Goal: Task Accomplishment & Management: Use online tool/utility

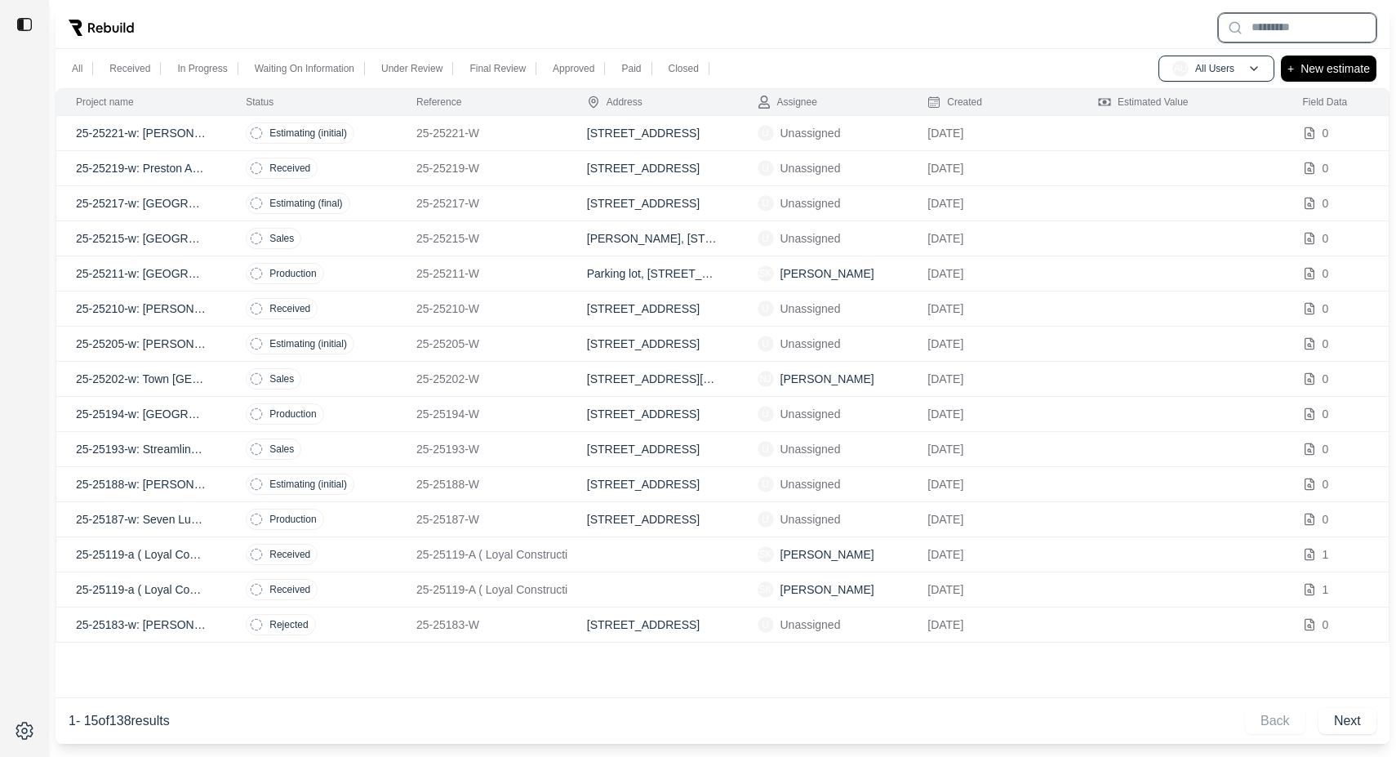
click at [1277, 25] on input "text" at bounding box center [1297, 27] width 158 height 29
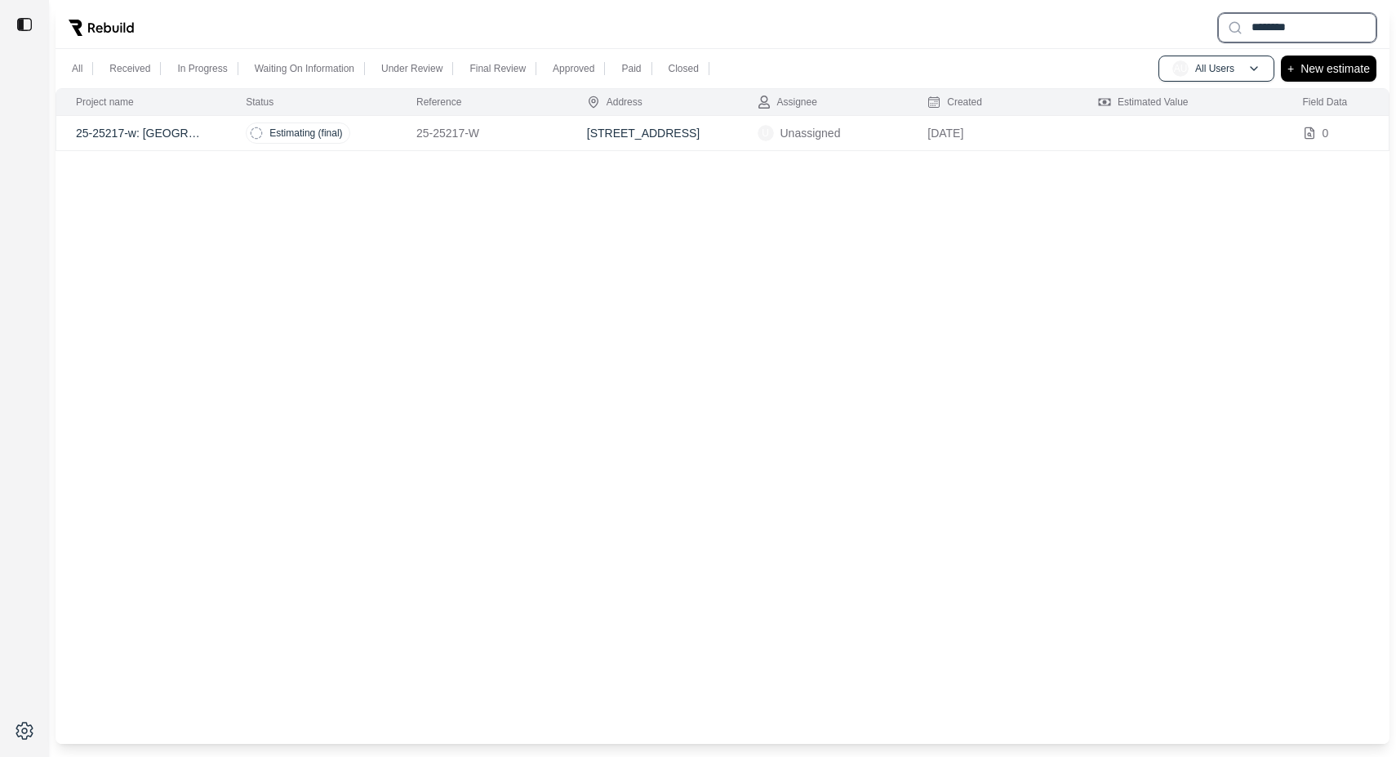
type input "********"
click at [116, 137] on p "25-25217-w: [GEOGRAPHIC_DATA] 112,212" at bounding box center [141, 133] width 131 height 16
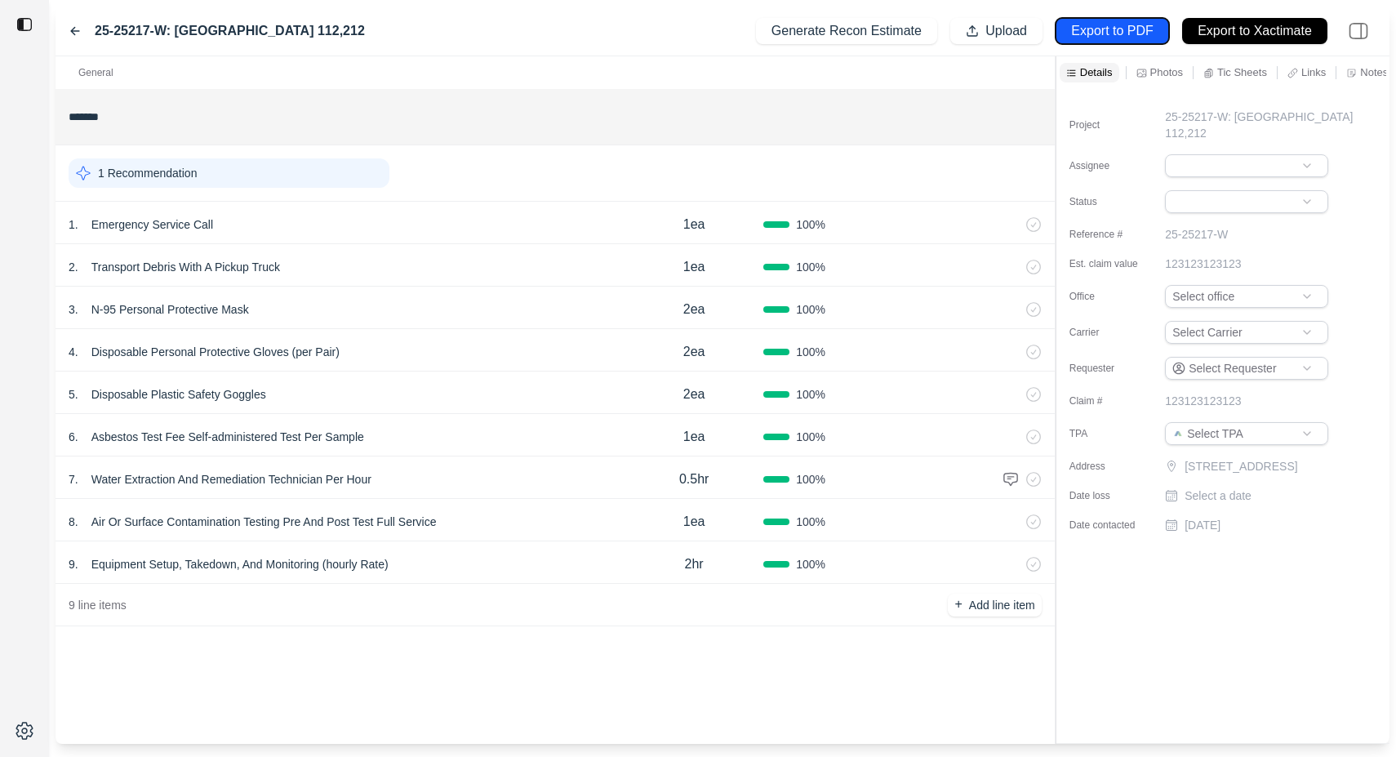
click at [1119, 29] on p "Export to PDF" at bounding box center [1112, 31] width 82 height 19
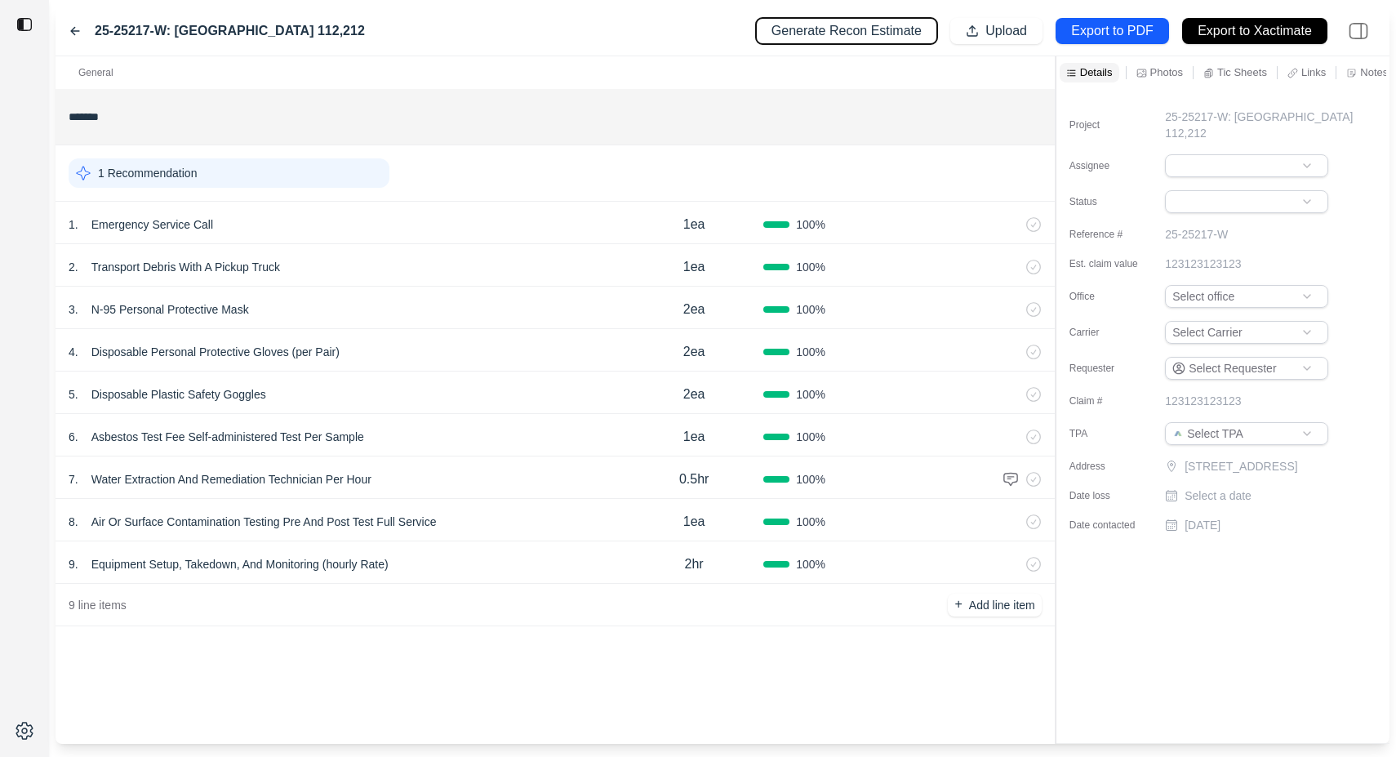
click at [862, 34] on p "Generate Recon Estimate" at bounding box center [846, 31] width 150 height 19
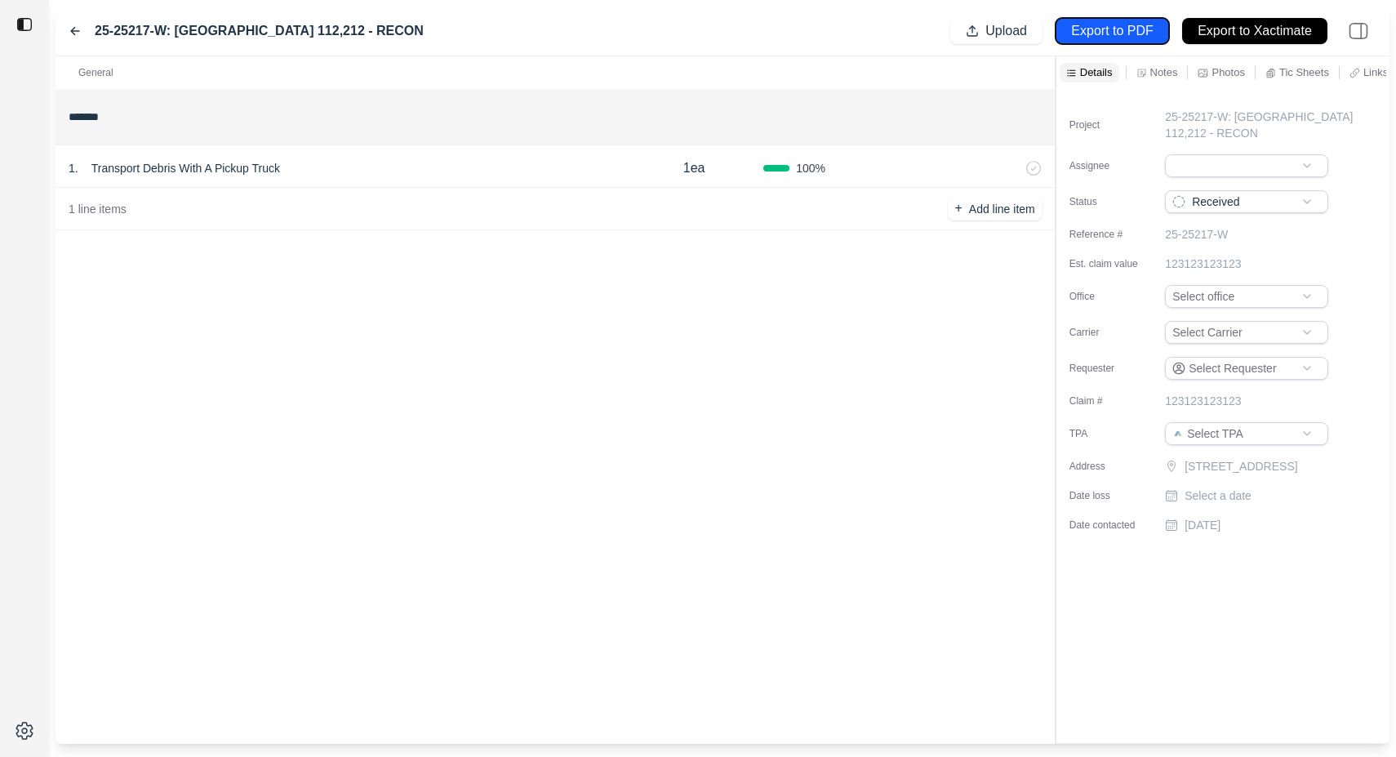
click at [1120, 34] on p "Export to PDF" at bounding box center [1112, 31] width 82 height 19
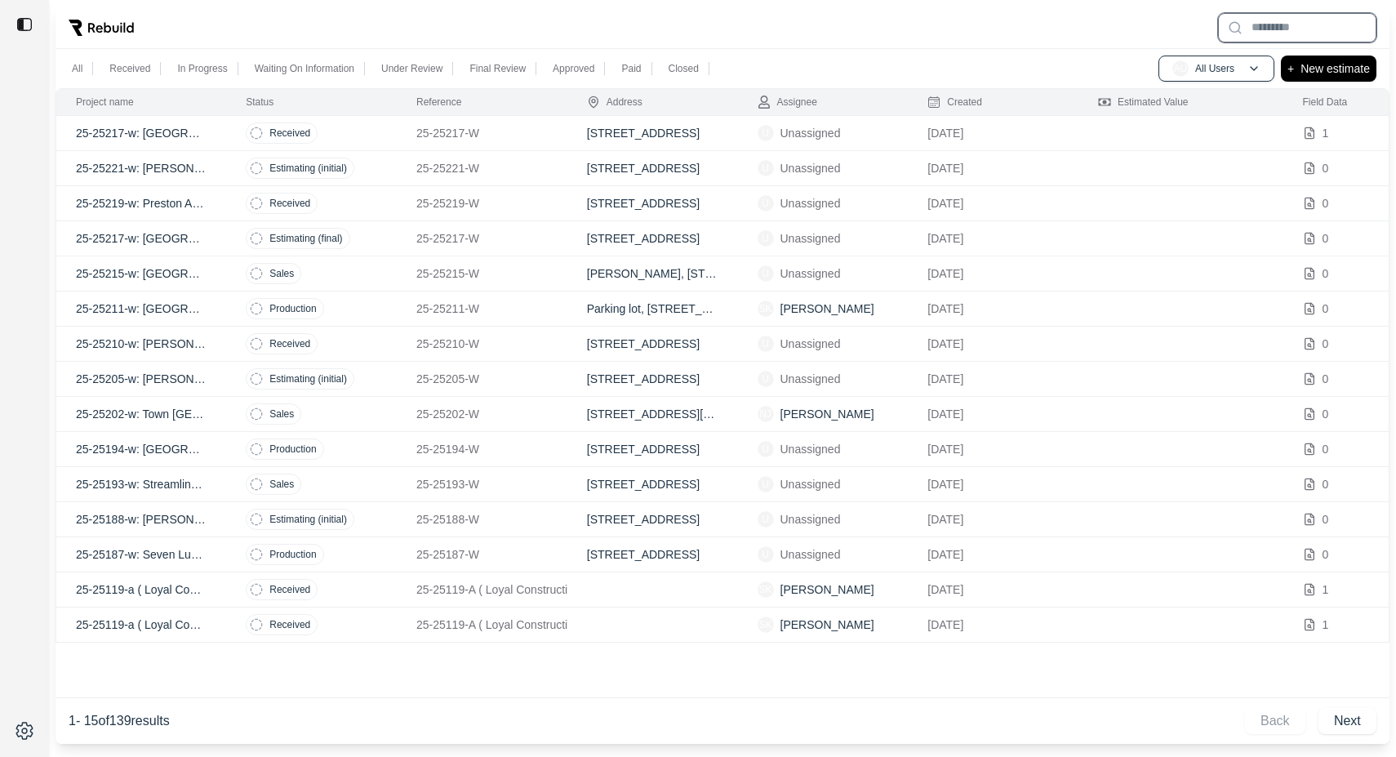
click at [1254, 29] on input "text" at bounding box center [1297, 27] width 158 height 29
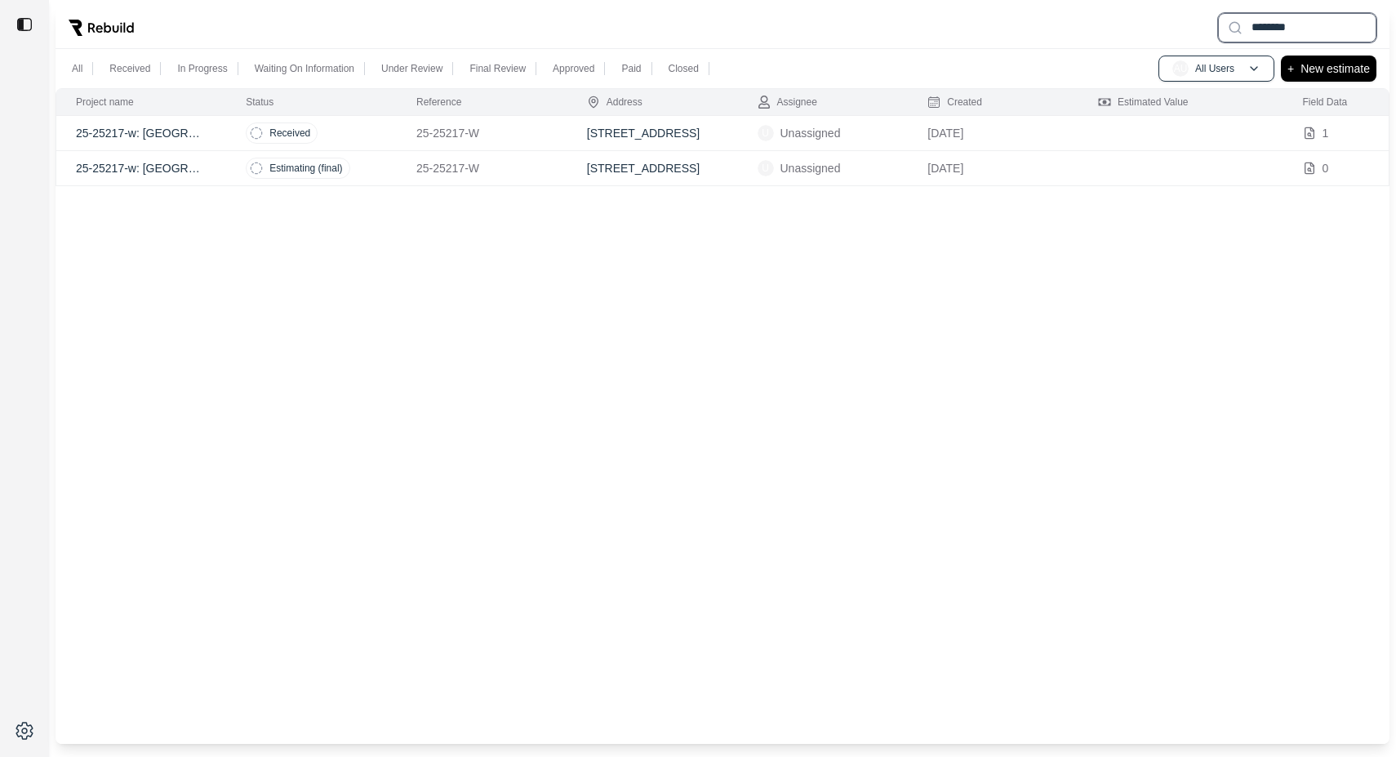
type input "********"
click at [137, 173] on p "25-25217-w: Amber Point 112,212" at bounding box center [141, 168] width 131 height 16
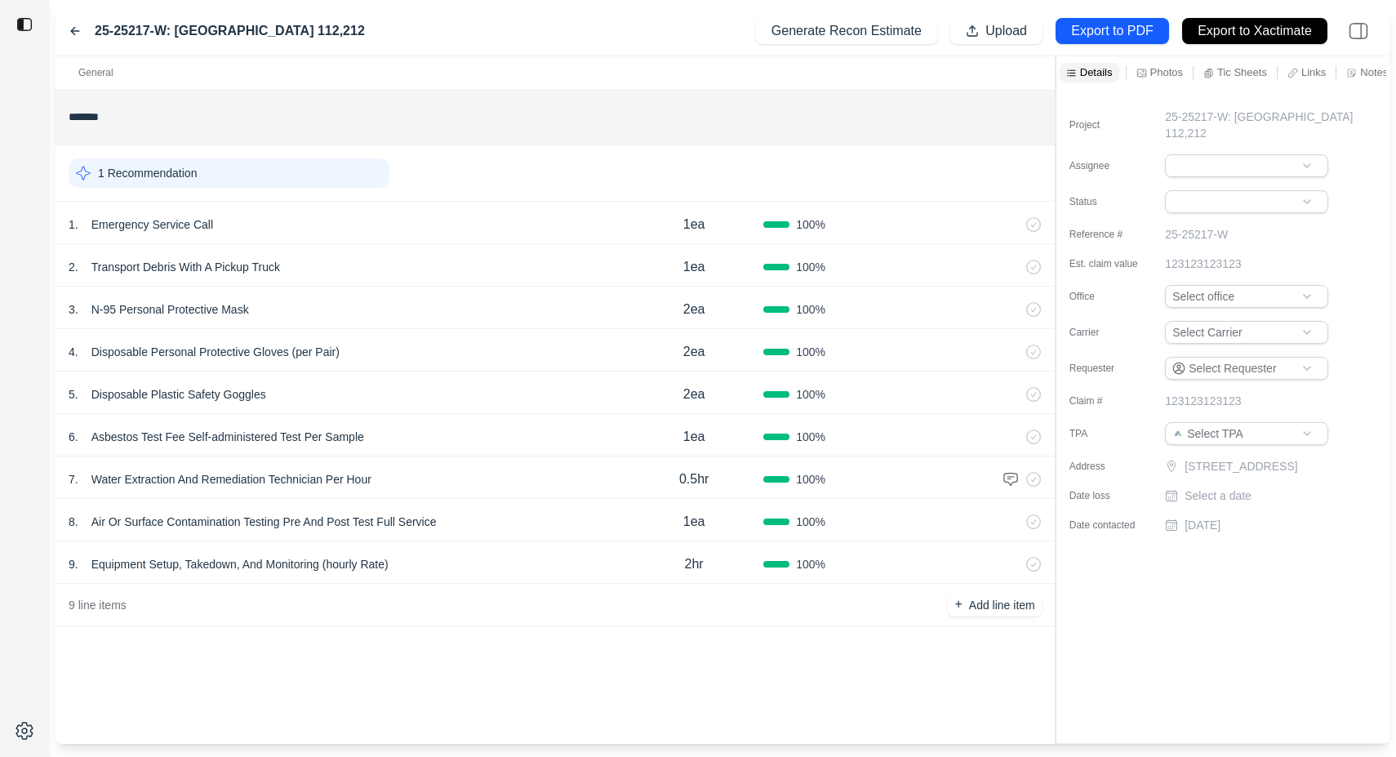
click at [1034, 226] on icon at bounding box center [1033, 224] width 15 height 15
click at [1036, 264] on icon at bounding box center [1033, 267] width 15 height 15
click at [1039, 312] on icon at bounding box center [1034, 310] width 14 height 14
click at [1038, 352] on icon at bounding box center [1033, 351] width 15 height 15
click at [1033, 393] on icon at bounding box center [1033, 394] width 15 height 15
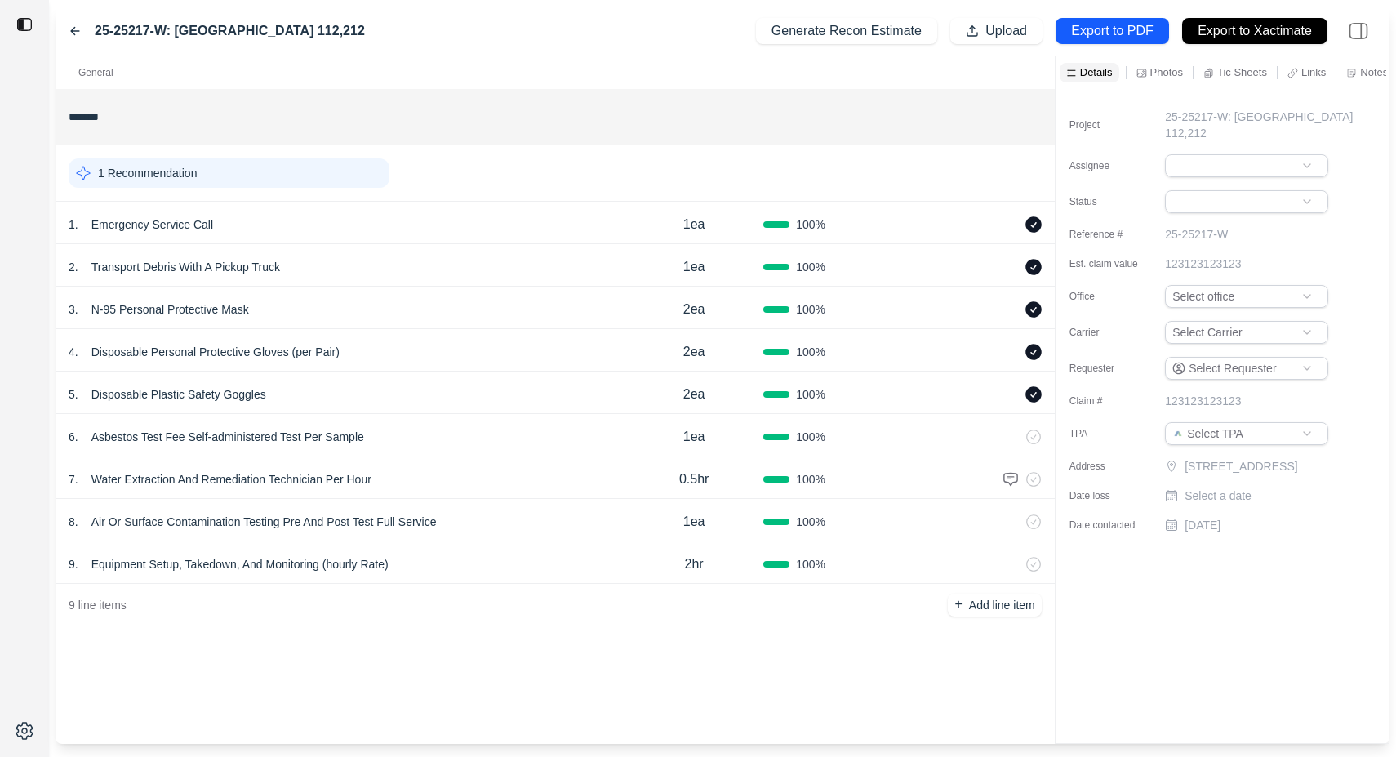
click at [1032, 440] on icon at bounding box center [1033, 436] width 15 height 15
click at [1036, 485] on icon at bounding box center [1034, 480] width 14 height 14
click at [1034, 519] on icon at bounding box center [1033, 521] width 15 height 15
click at [1034, 562] on icon at bounding box center [1033, 564] width 15 height 15
click at [1082, 33] on p "Export to PDF" at bounding box center [1112, 31] width 82 height 19
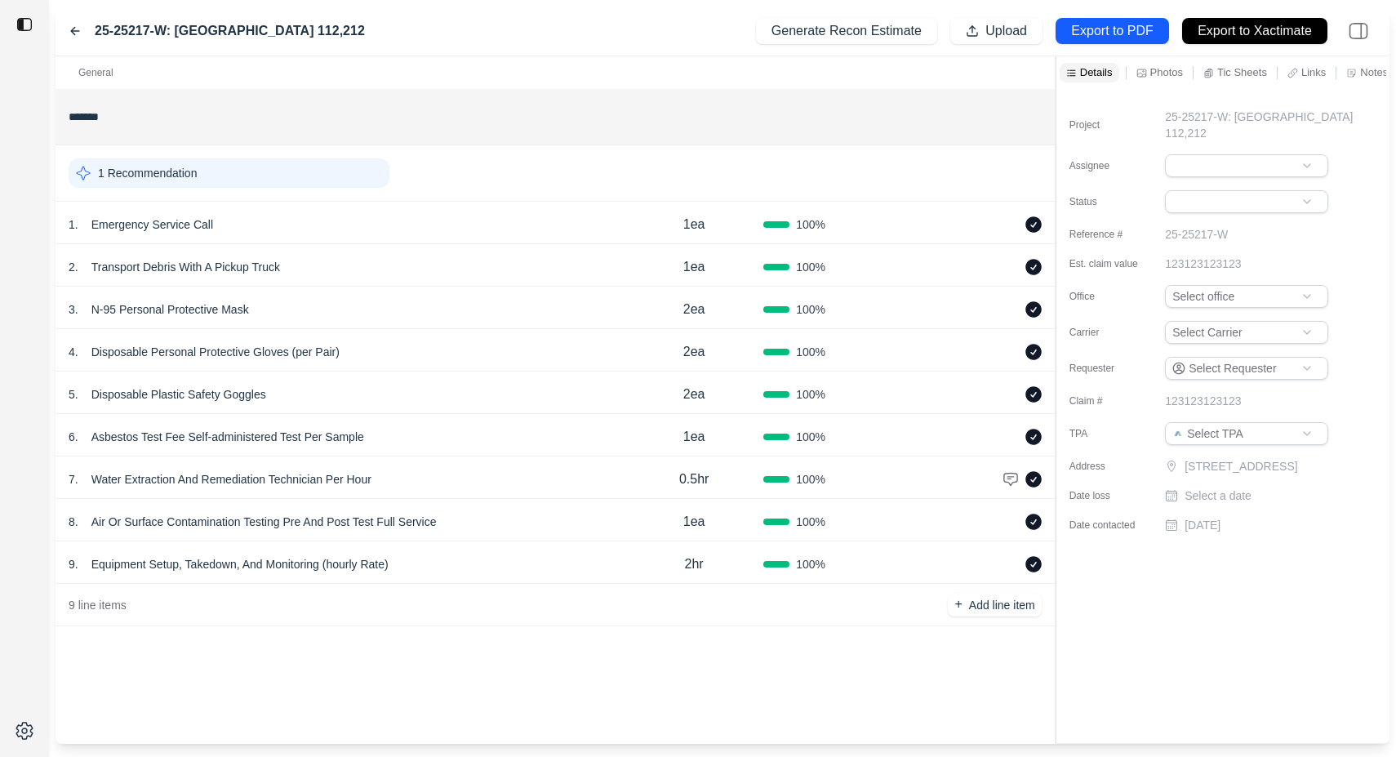
click at [1013, 227] on icon at bounding box center [1011, 224] width 13 height 13
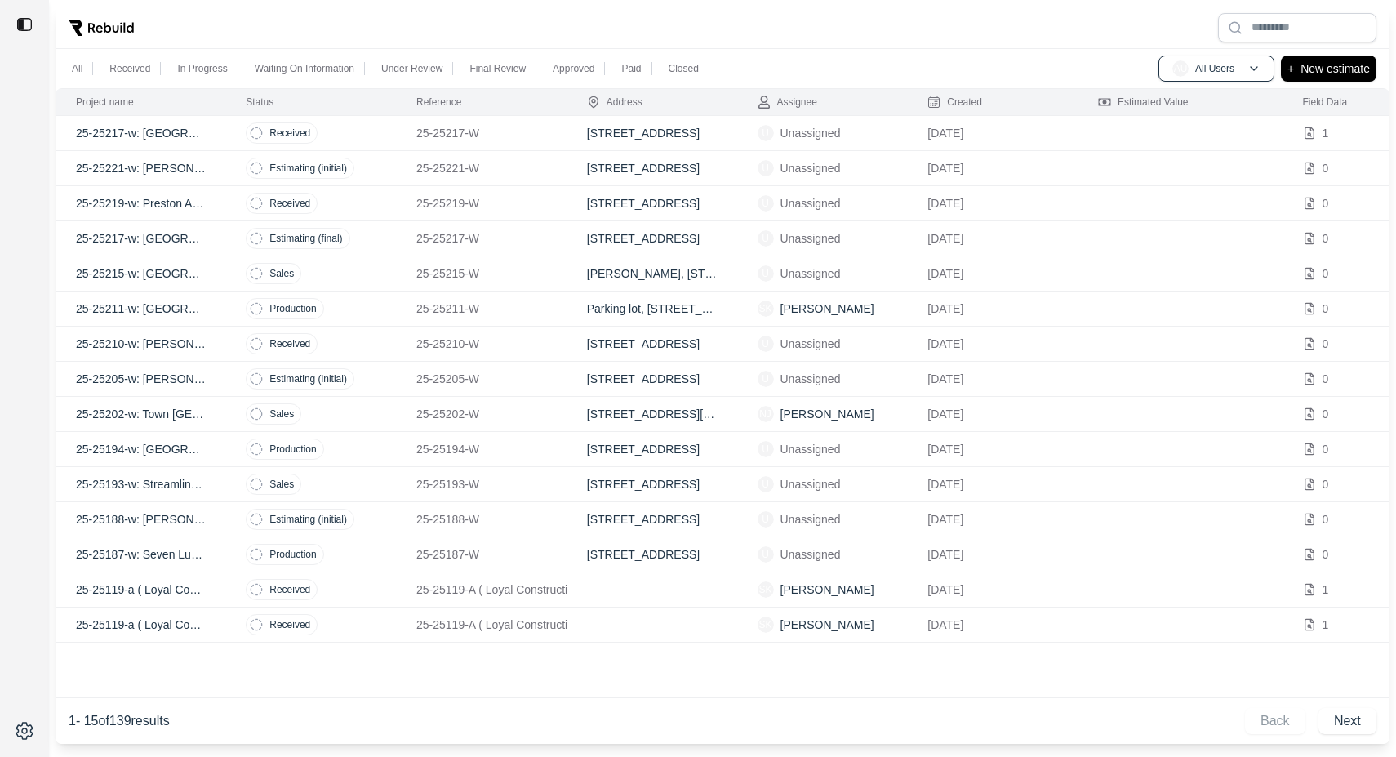
click at [95, 133] on p "25-25217-w: [GEOGRAPHIC_DATA] 112,212 - Recon" at bounding box center [141, 133] width 131 height 16
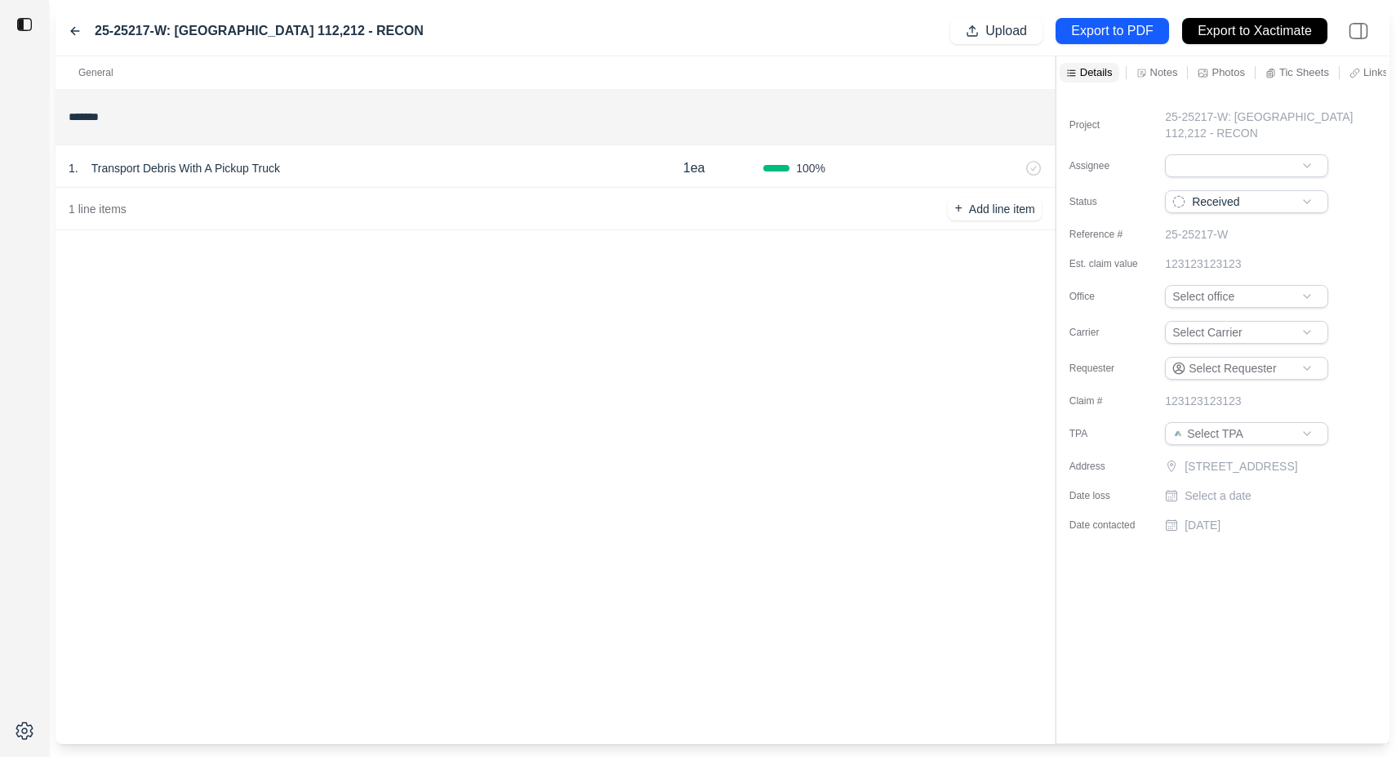
click at [76, 38] on div "25-25217-W: [GEOGRAPHIC_DATA] 112,212 - RECON" at bounding box center [246, 31] width 355 height 20
click at [77, 34] on icon at bounding box center [75, 30] width 13 height 13
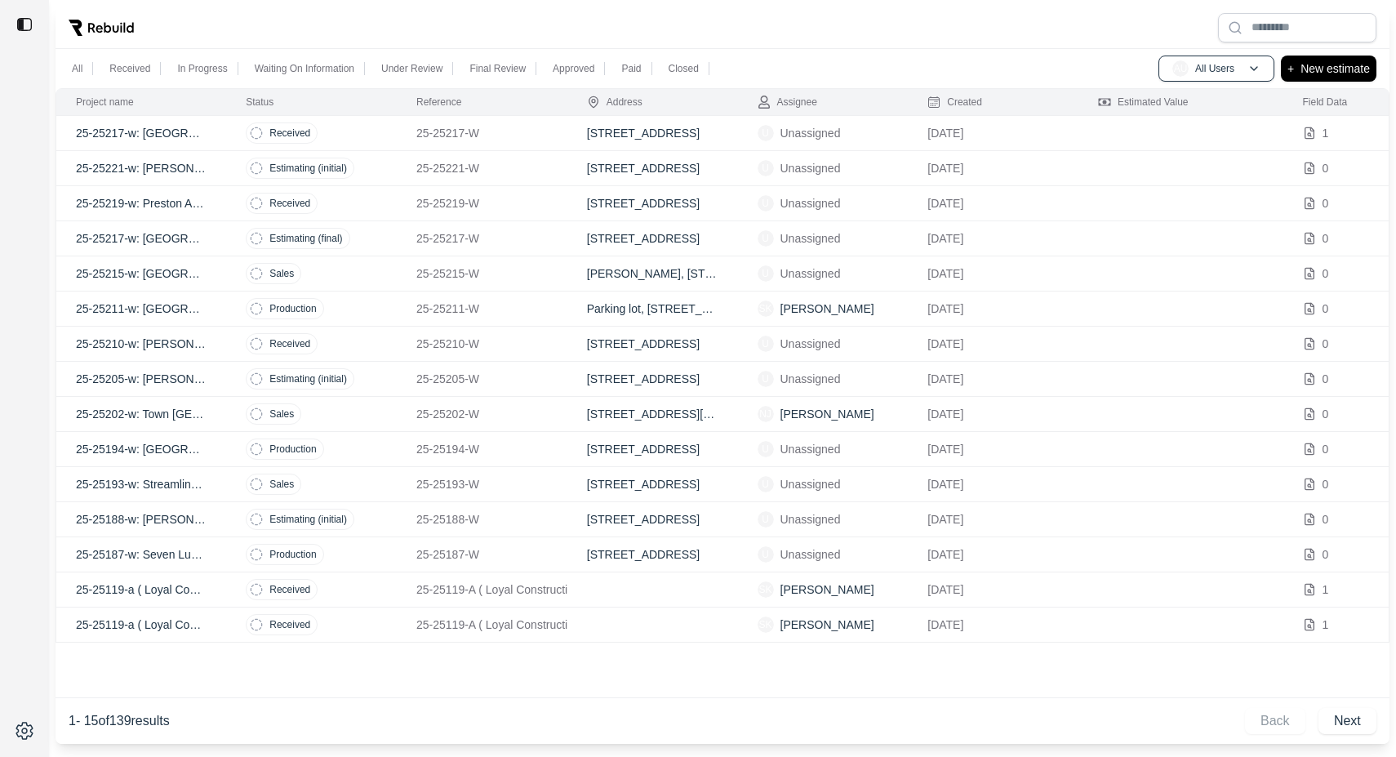
click at [150, 235] on p "25-25217-w: [GEOGRAPHIC_DATA] 112,212" at bounding box center [141, 238] width 131 height 16
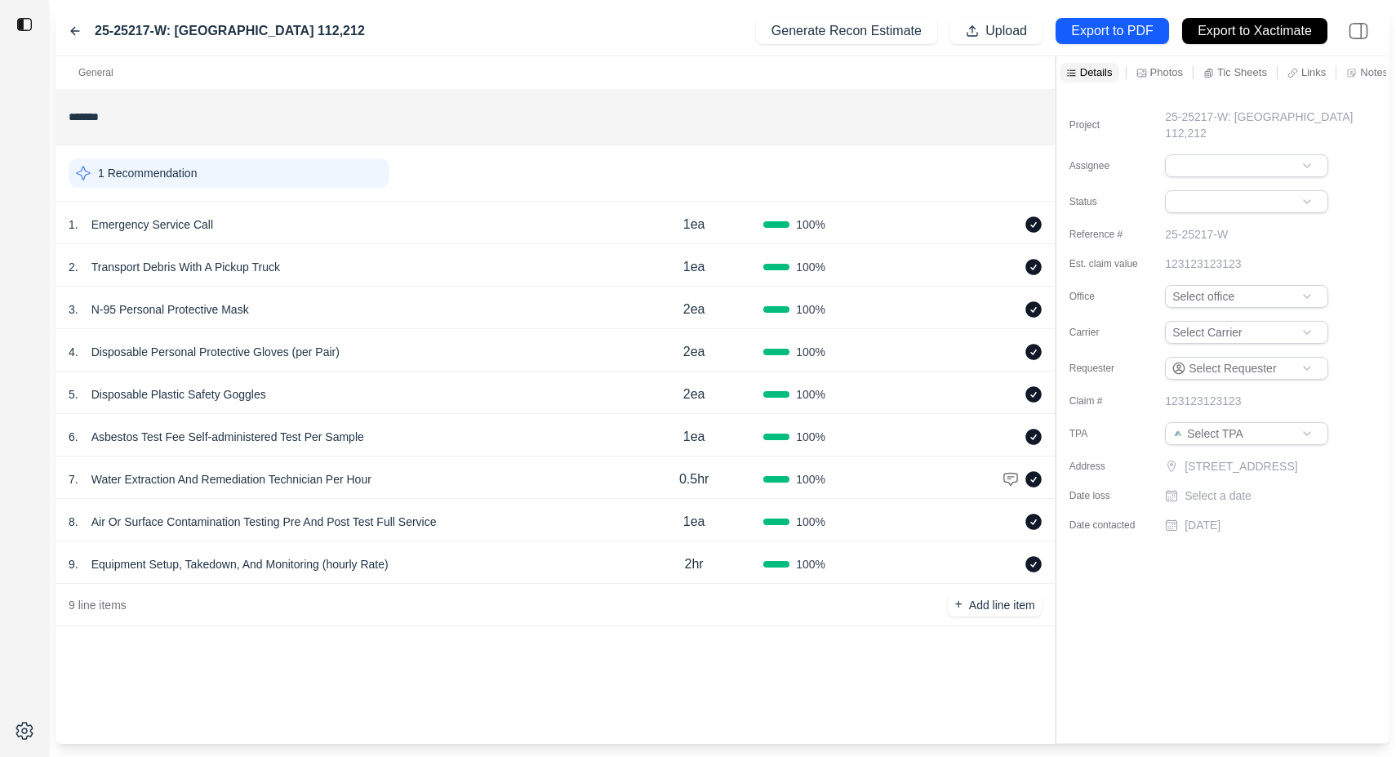
click at [149, 227] on p "Emergency Service Call" at bounding box center [152, 224] width 135 height 23
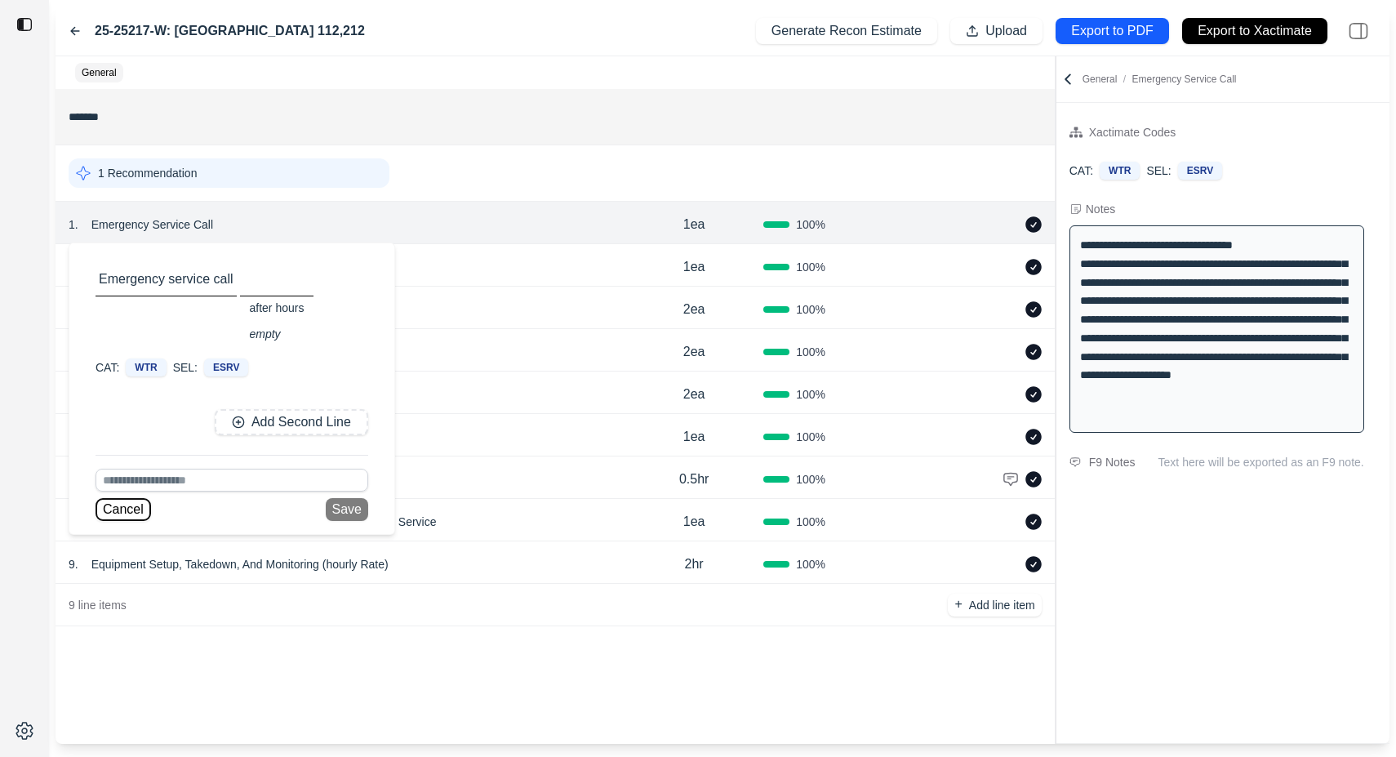
drag, startPoint x: 135, startPoint y: 509, endPoint x: 153, endPoint y: 504, distance: 17.8
click at [136, 509] on button "Cancel" at bounding box center [122, 509] width 55 height 23
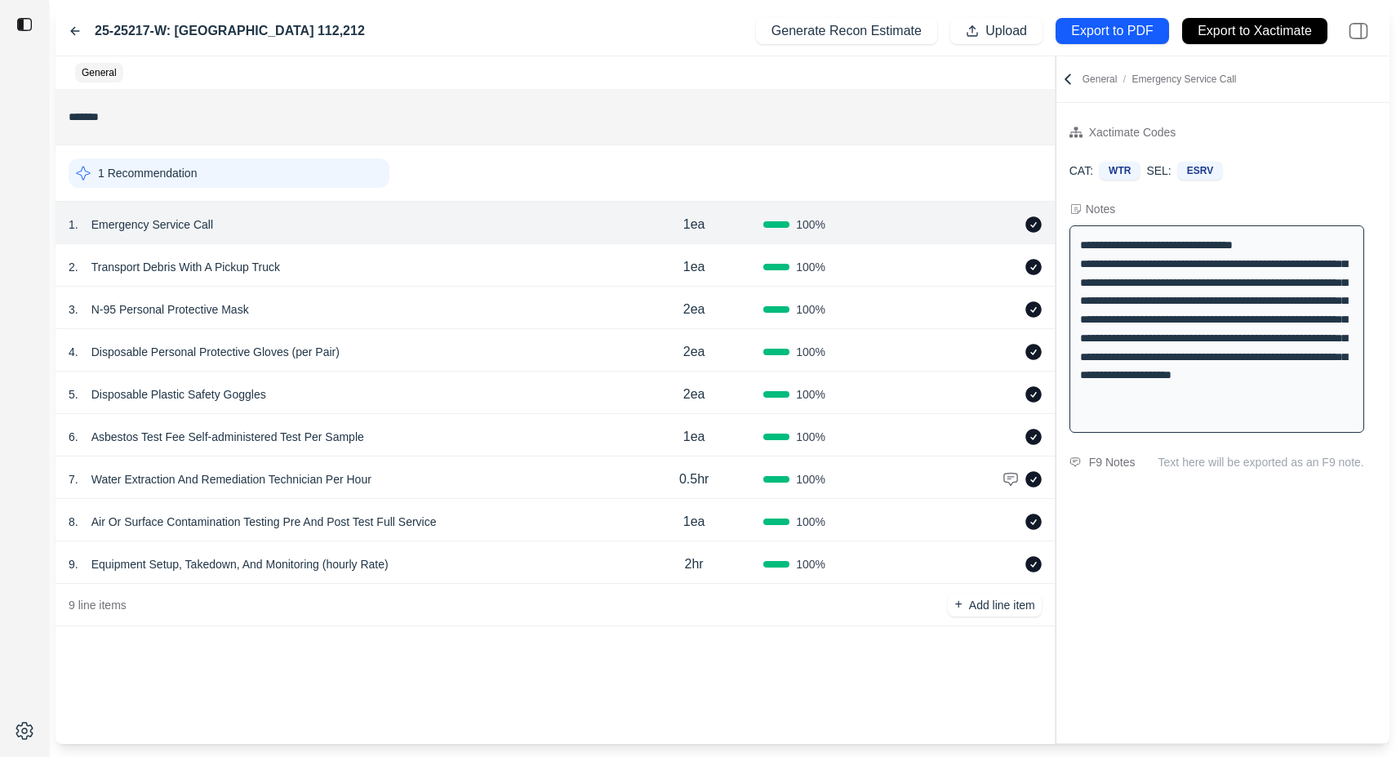
click at [185, 231] on p "Emergency Service Call" at bounding box center [152, 224] width 135 height 23
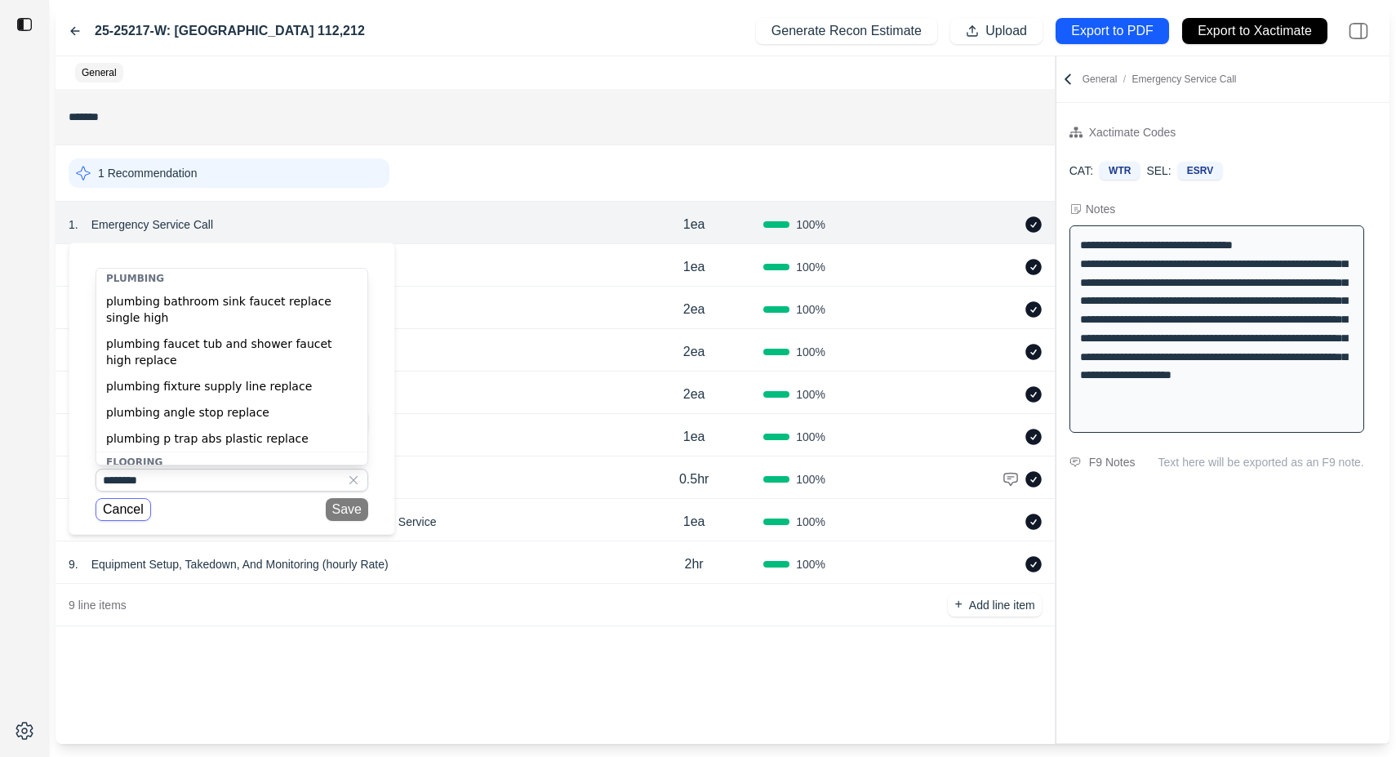
type input "*******"
click at [127, 510] on button "Cancel" at bounding box center [122, 509] width 55 height 23
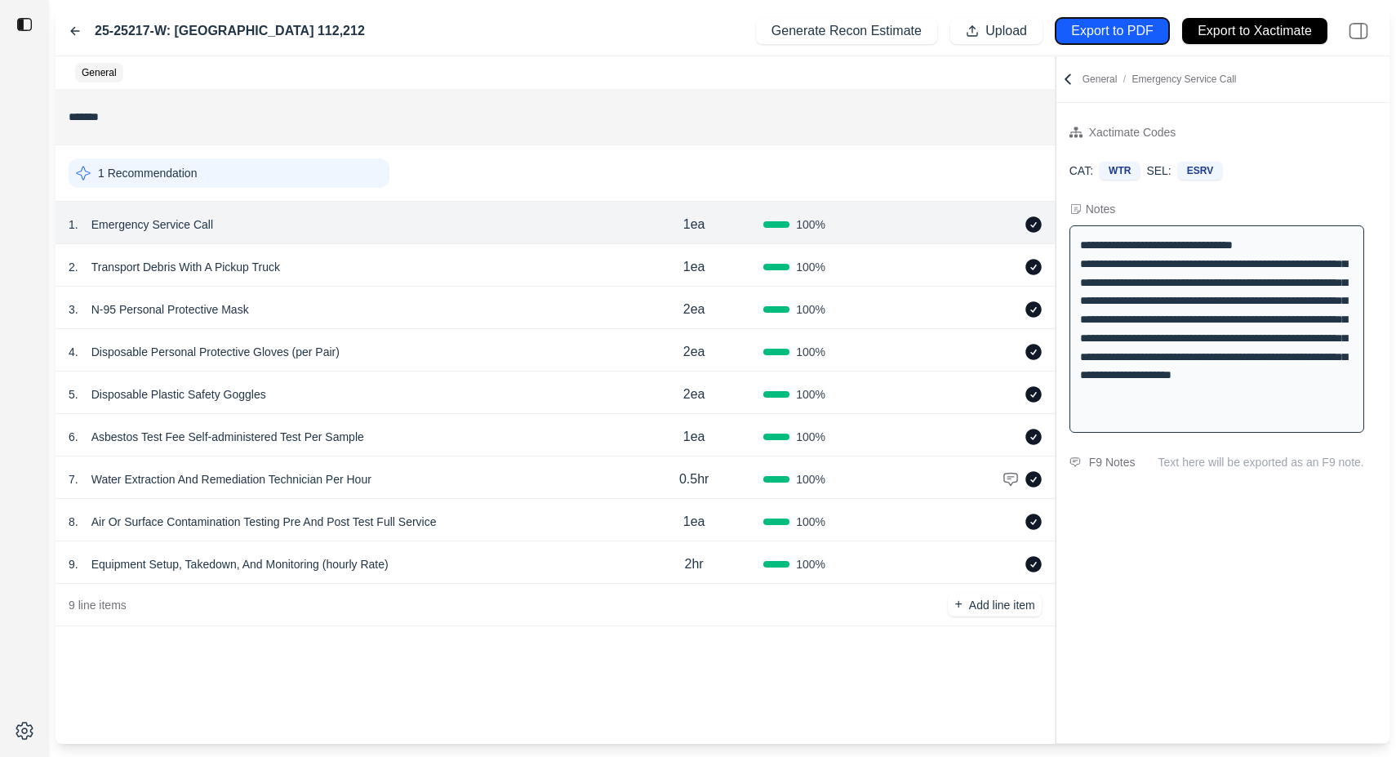
click at [1107, 26] on p "Export to PDF" at bounding box center [1112, 31] width 82 height 19
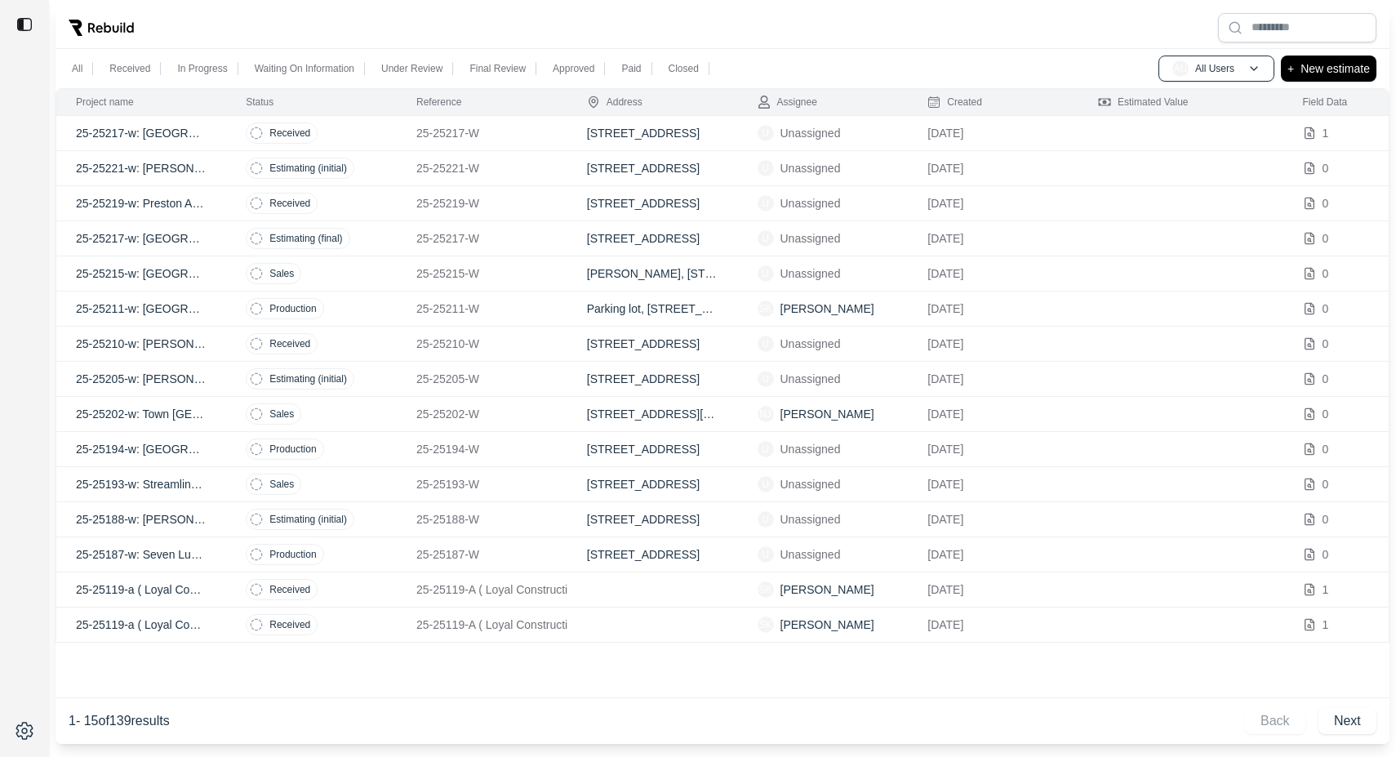
click at [90, 240] on p "25-25217-w: [GEOGRAPHIC_DATA] 112,212" at bounding box center [141, 238] width 131 height 16
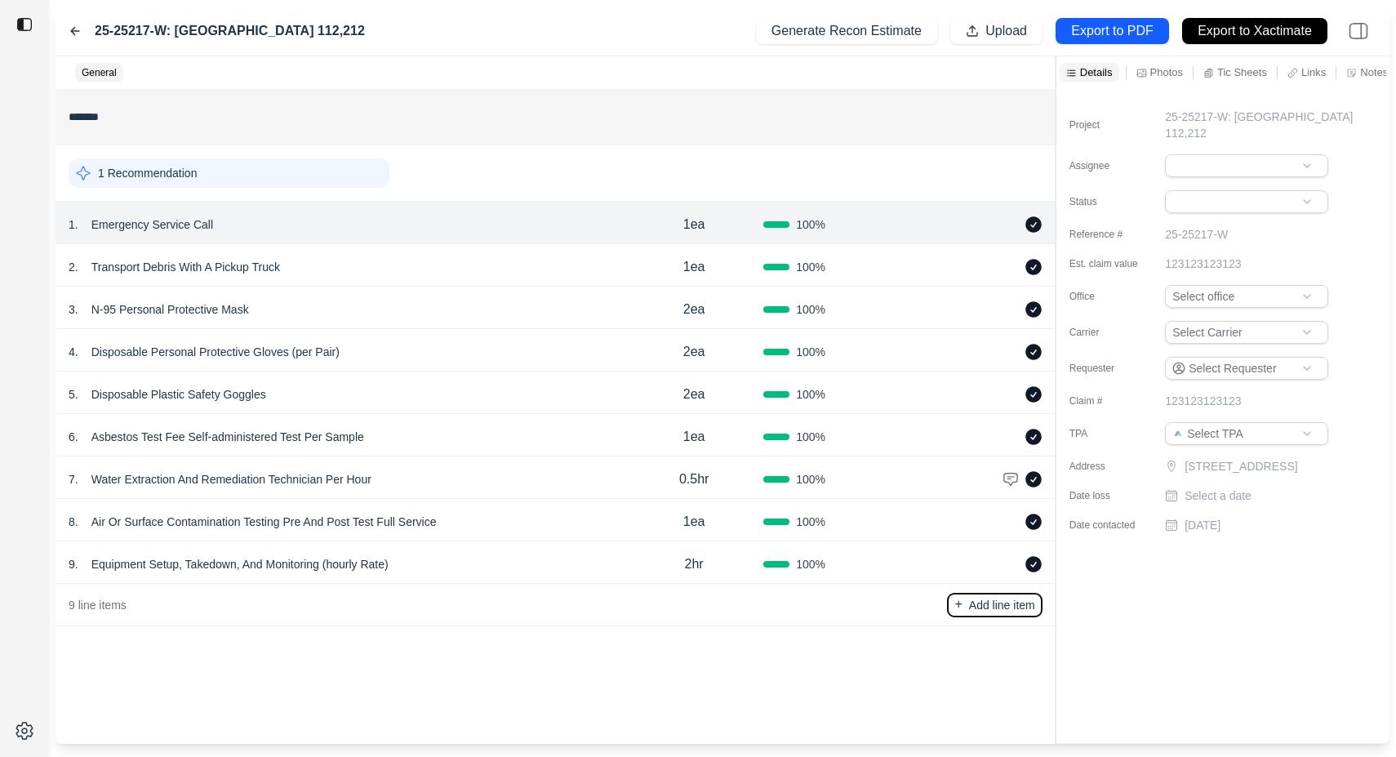
click at [981, 602] on p "Add line item" at bounding box center [1002, 605] width 66 height 16
type input "*"
click at [1252, 36] on p "Export to Xactimate" at bounding box center [1254, 31] width 114 height 19
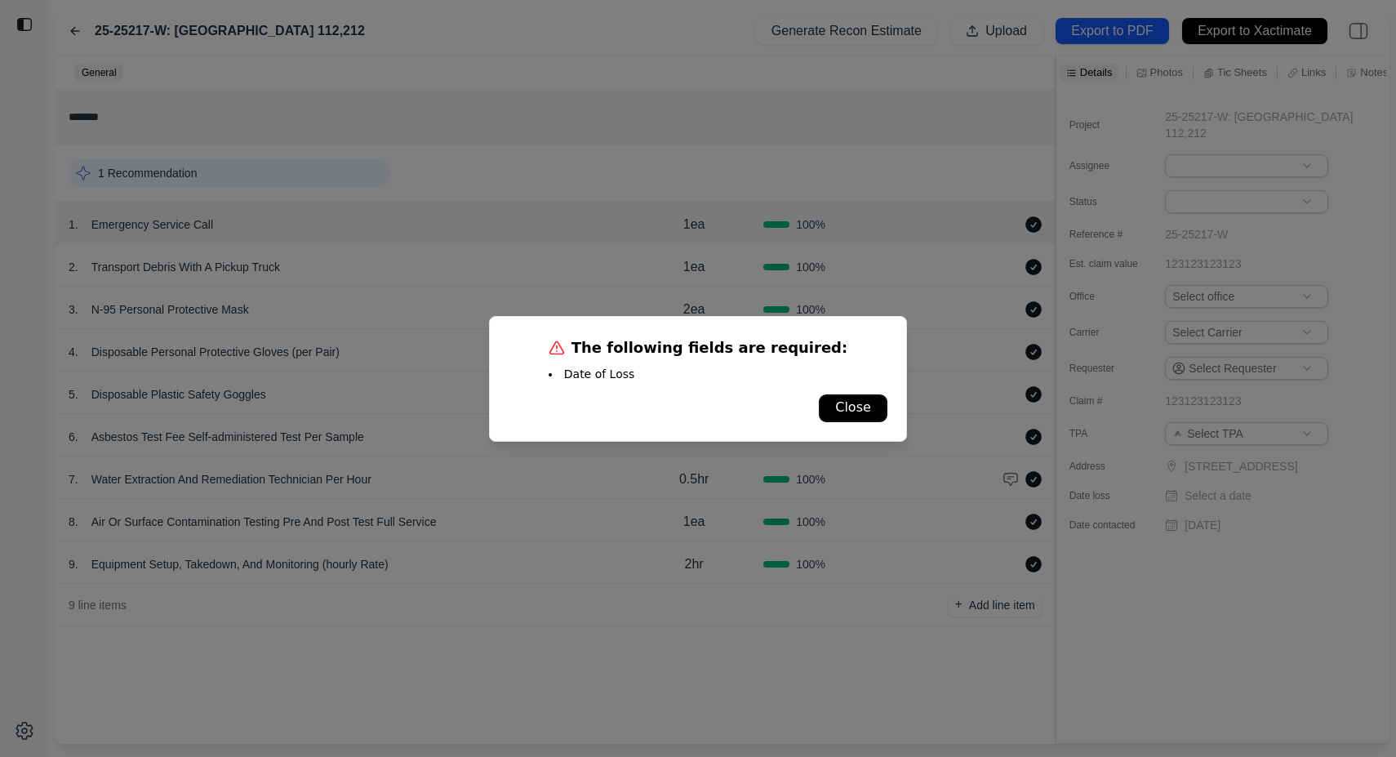
click at [849, 414] on button "Close" at bounding box center [852, 408] width 67 height 26
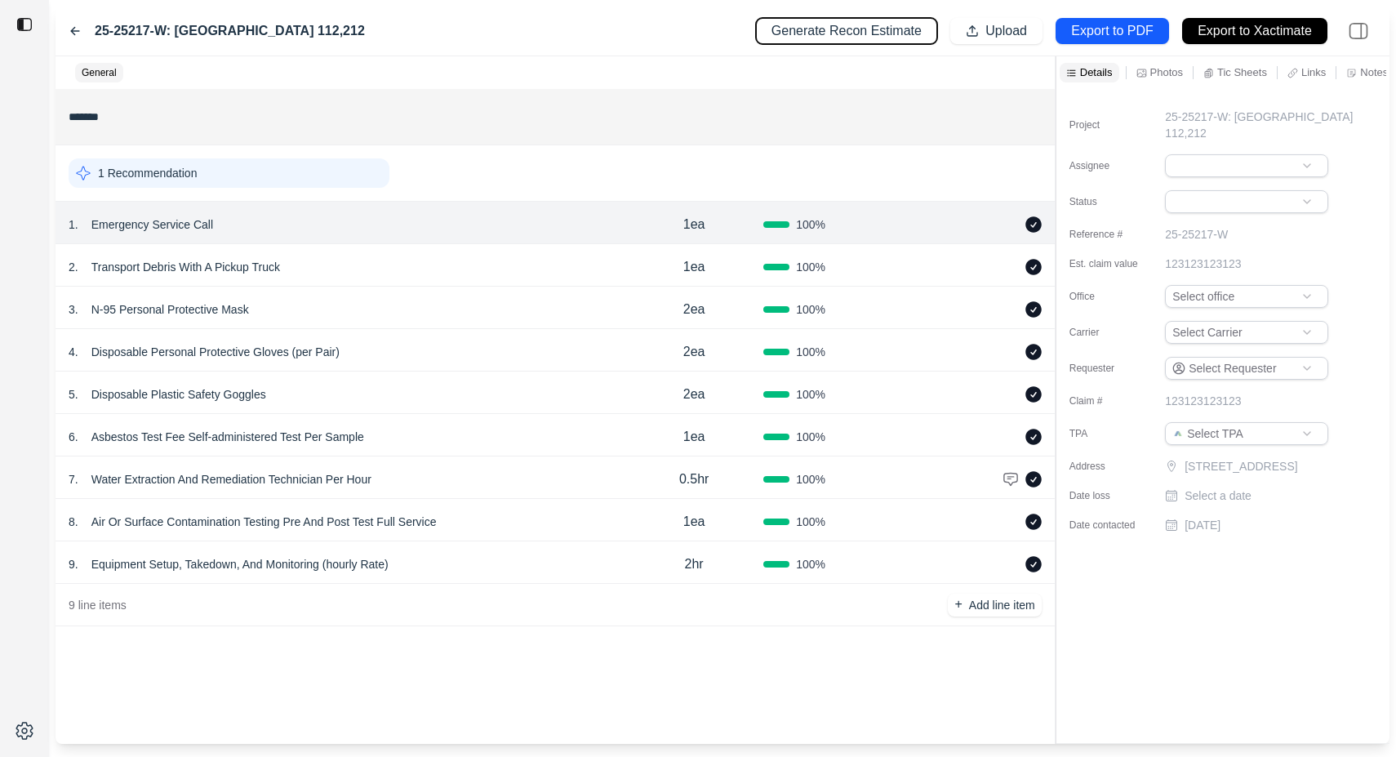
click at [827, 35] on p "Generate Recon Estimate" at bounding box center [846, 31] width 150 height 19
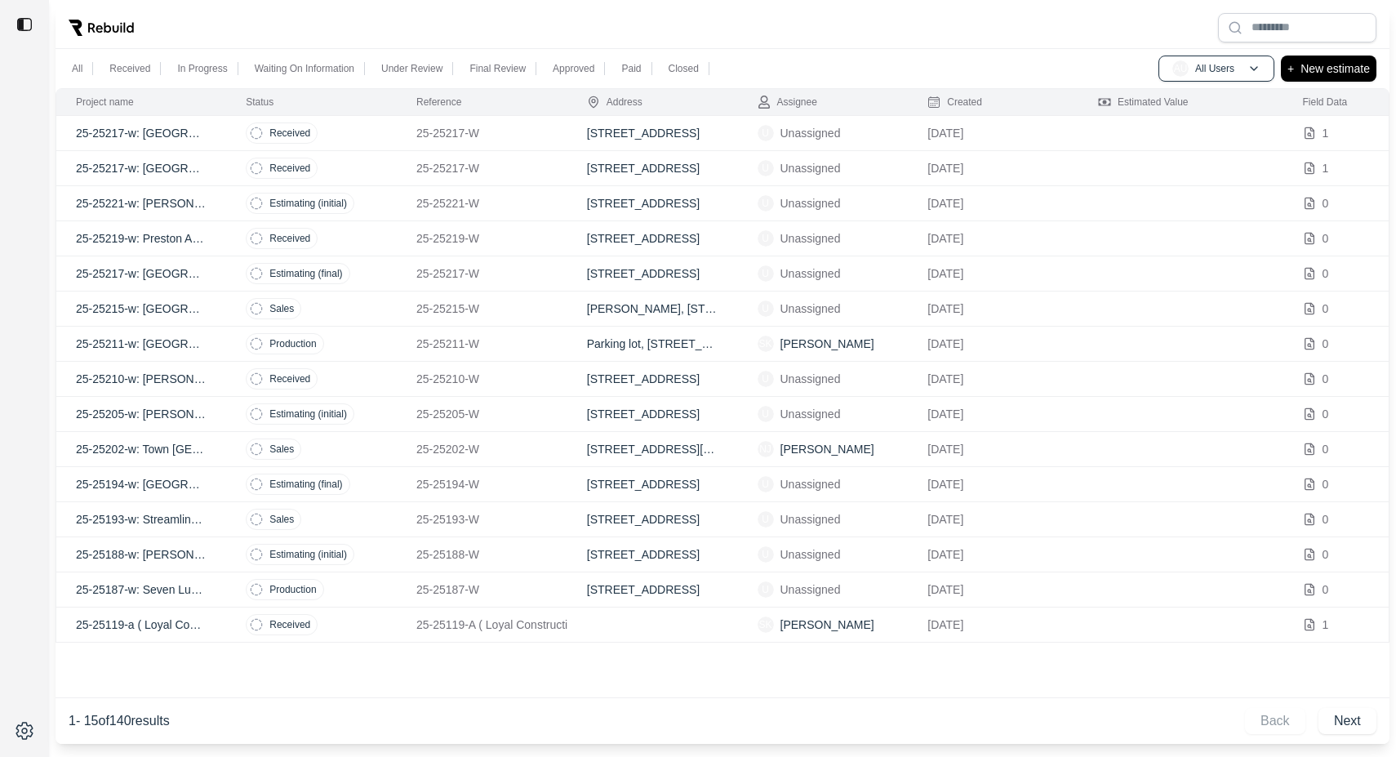
click at [176, 273] on p "25-25217-w: [GEOGRAPHIC_DATA] 112,212" at bounding box center [141, 273] width 131 height 16
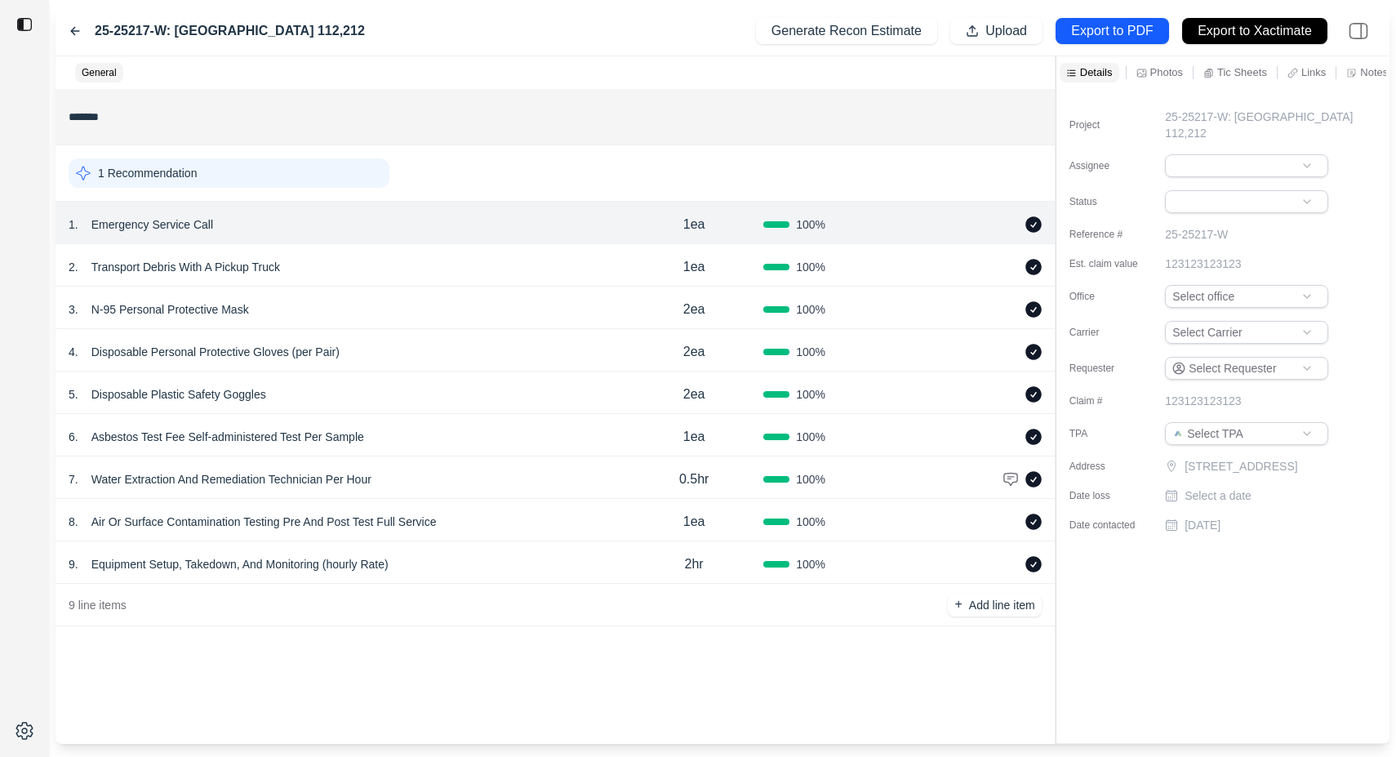
click at [1173, 75] on p "Photos" at bounding box center [1166, 72] width 33 height 14
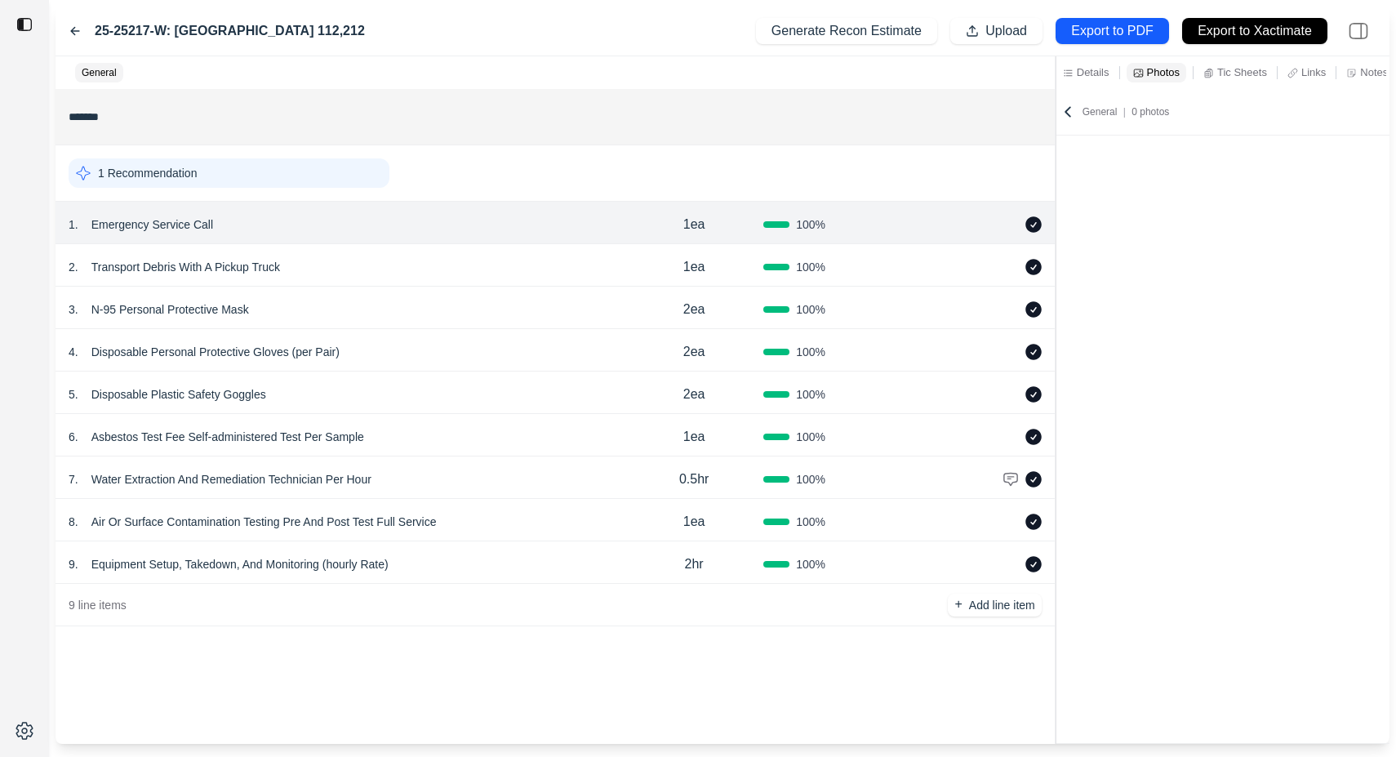
click at [1371, 74] on p "Notes" at bounding box center [1374, 72] width 28 height 14
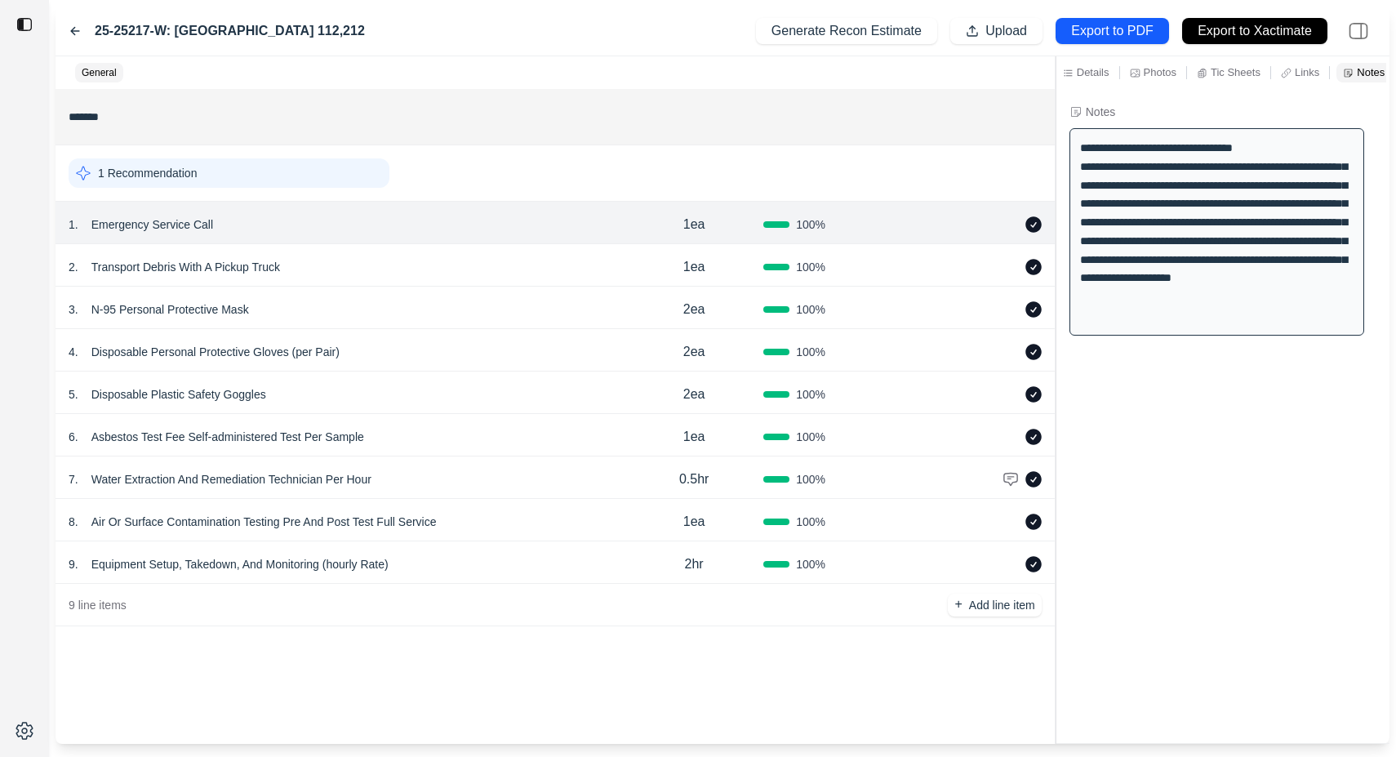
click at [1391, 103] on div "25-25217-W: Amber Point 112,212 Generate Recon Estimate Upload Export to PDF Ex…" at bounding box center [698, 378] width 1396 height 757
click at [1390, 96] on div "25-25217-W: Amber Point 112,212 Generate Recon Estimate Upload Export to PDF Ex…" at bounding box center [698, 378] width 1396 height 757
click at [1105, 72] on p "Details" at bounding box center [1092, 72] width 33 height 14
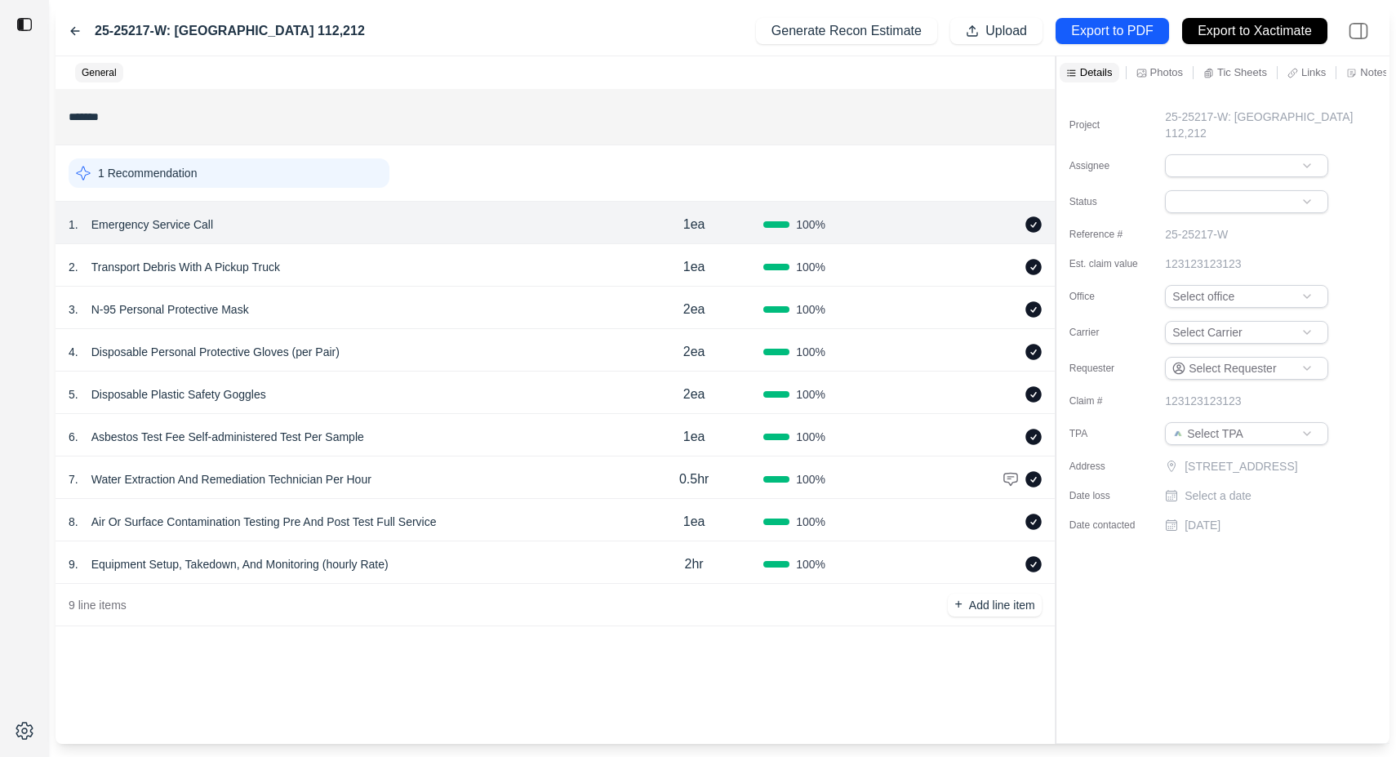
click at [1160, 71] on p "Photos" at bounding box center [1166, 72] width 33 height 14
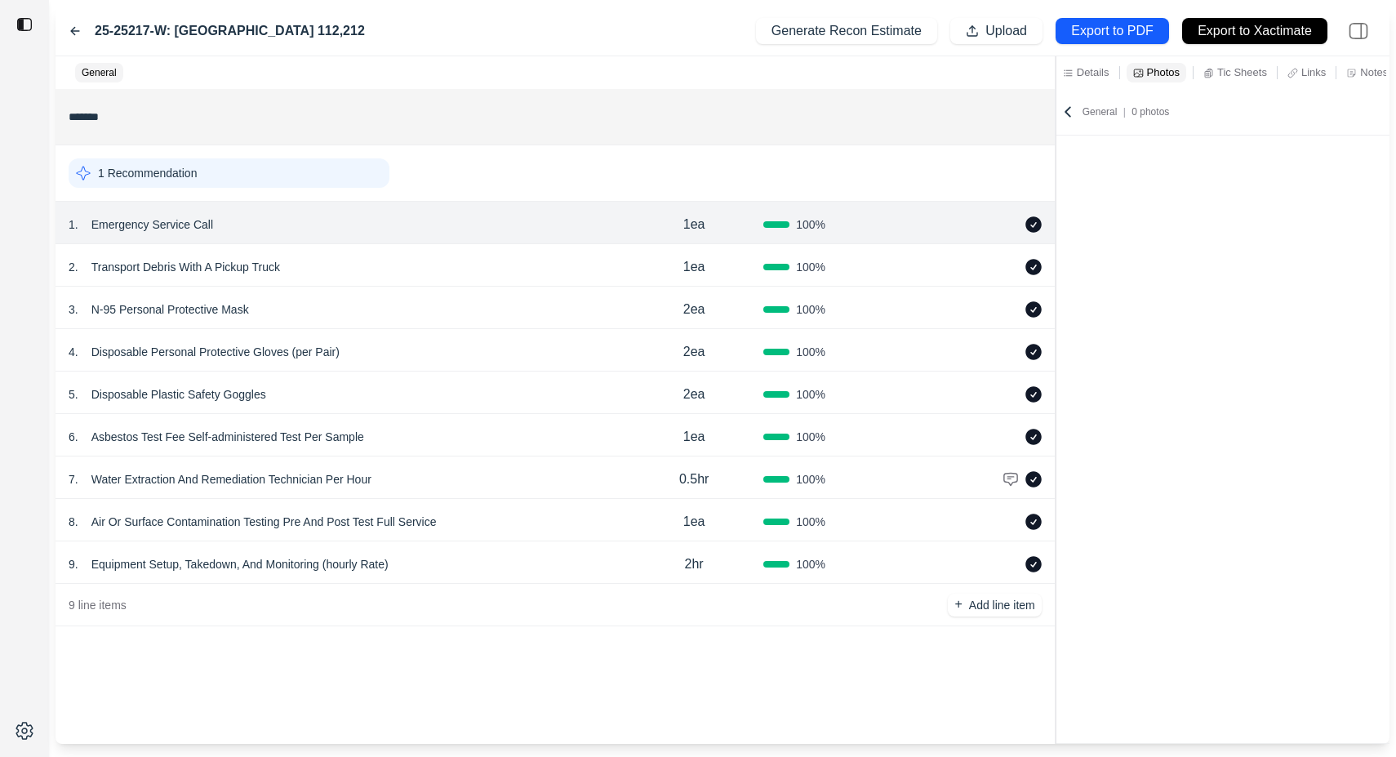
click at [1223, 72] on p "Tic Sheets" at bounding box center [1242, 72] width 50 height 14
click at [1307, 73] on p "Links" at bounding box center [1313, 72] width 24 height 14
click at [1356, 73] on icon at bounding box center [1351, 73] width 11 height 11
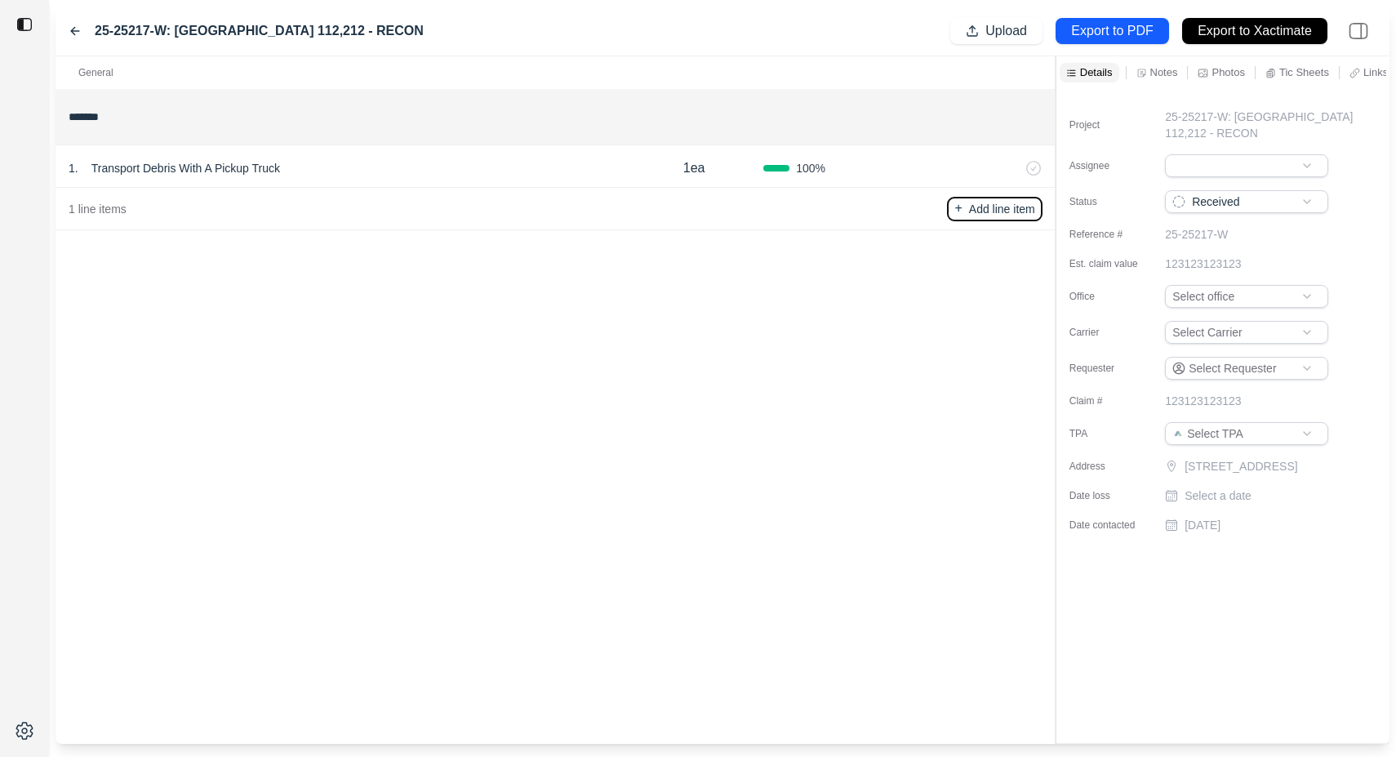
click at [959, 215] on p "+" at bounding box center [957, 208] width 7 height 19
type input "*"
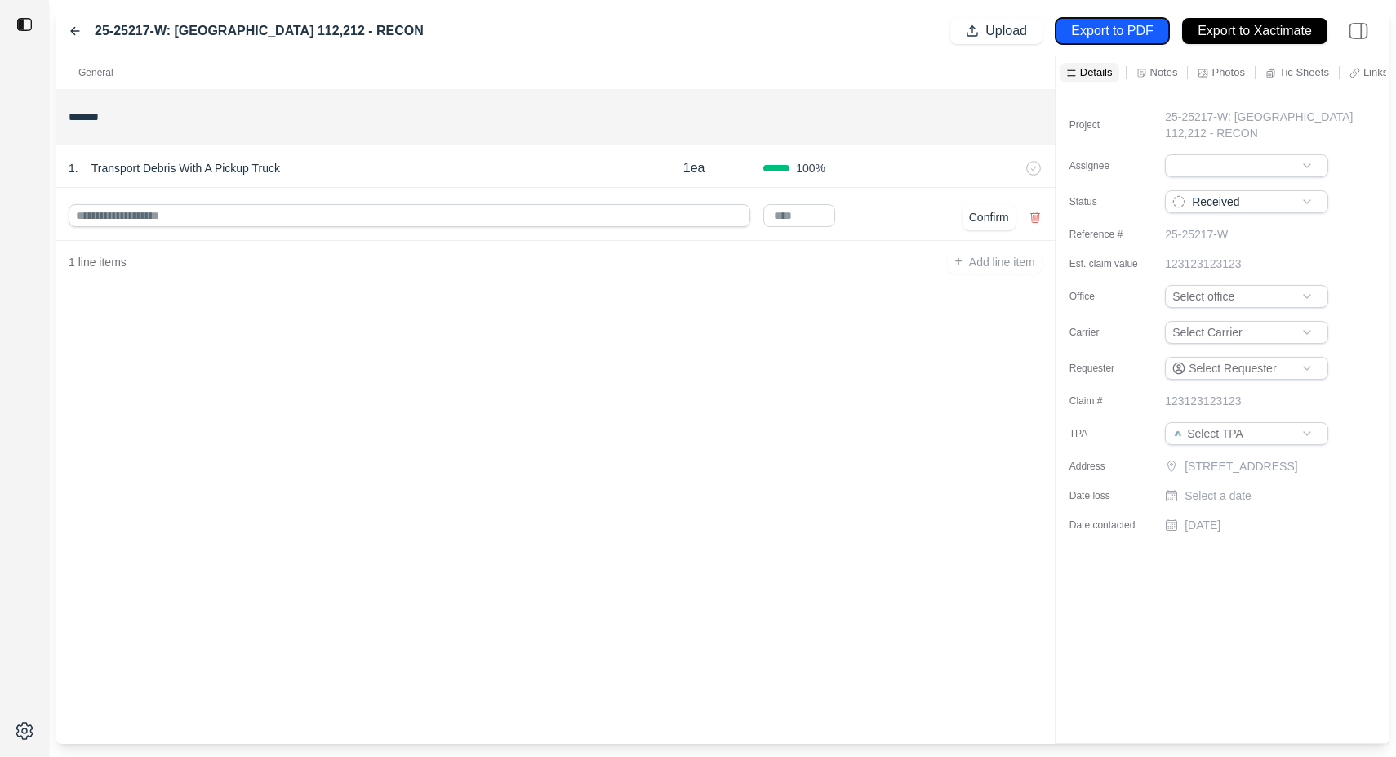
click at [1125, 33] on p "Export to PDF" at bounding box center [1112, 31] width 82 height 19
